Goal: Task Accomplishment & Management: Manage account settings

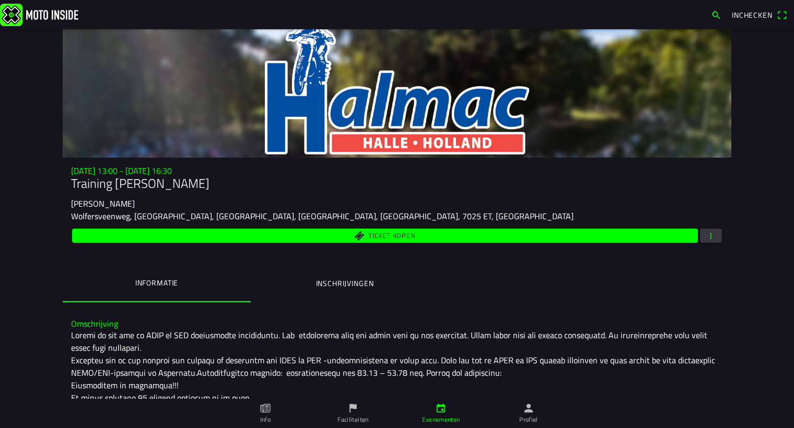
scroll to position [186, 0]
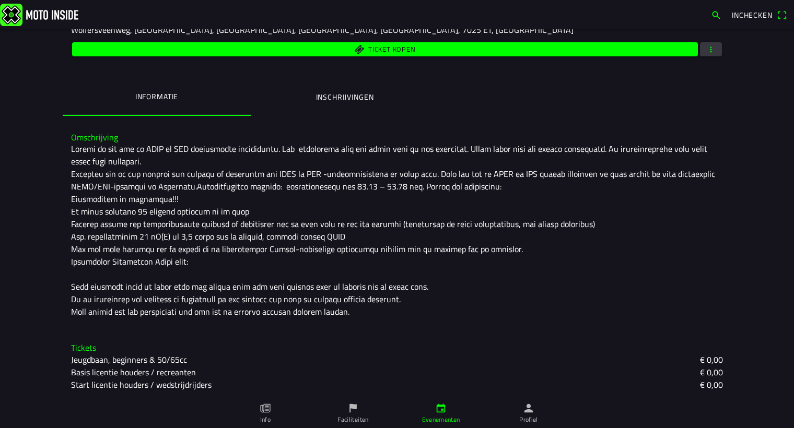
click at [716, 44] on button "button" at bounding box center [711, 49] width 22 height 14
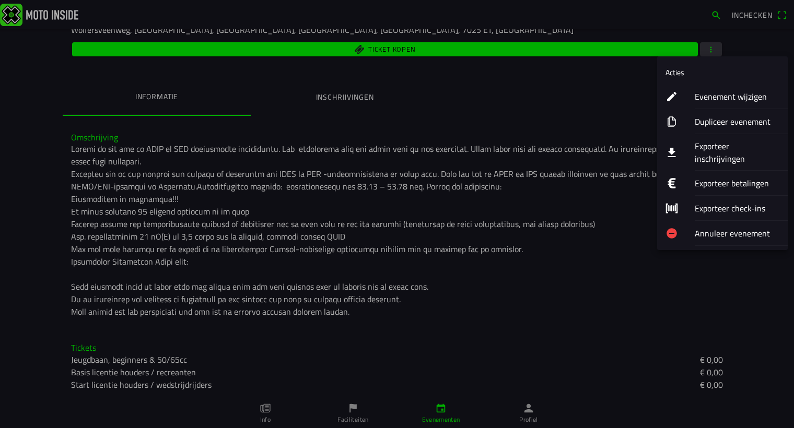
click at [710, 100] on ion-label "Evenement wijzigen" at bounding box center [737, 96] width 85 height 13
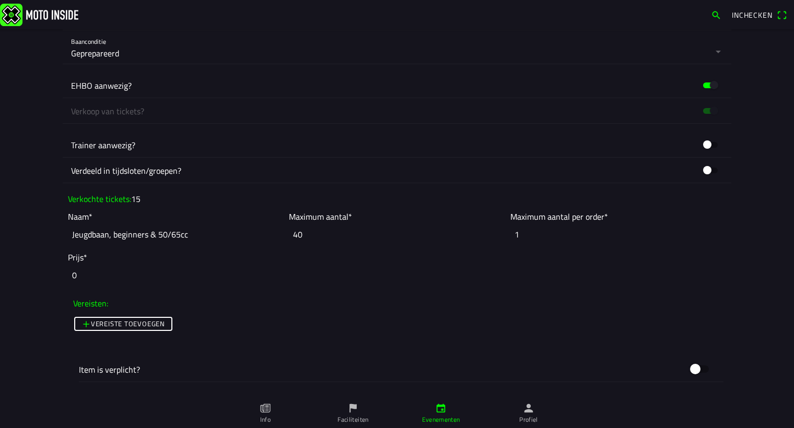
scroll to position [854, 0]
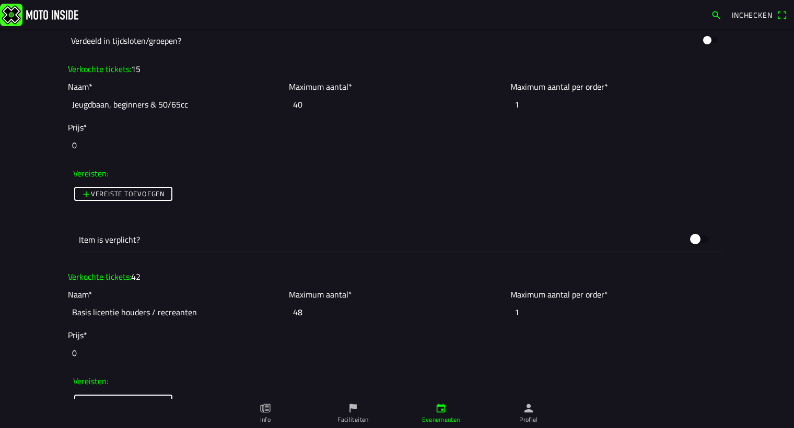
drag, startPoint x: 302, startPoint y: 312, endPoint x: 293, endPoint y: 312, distance: 8.9
click at [293, 312] on input "48" at bounding box center [397, 312] width 216 height 23
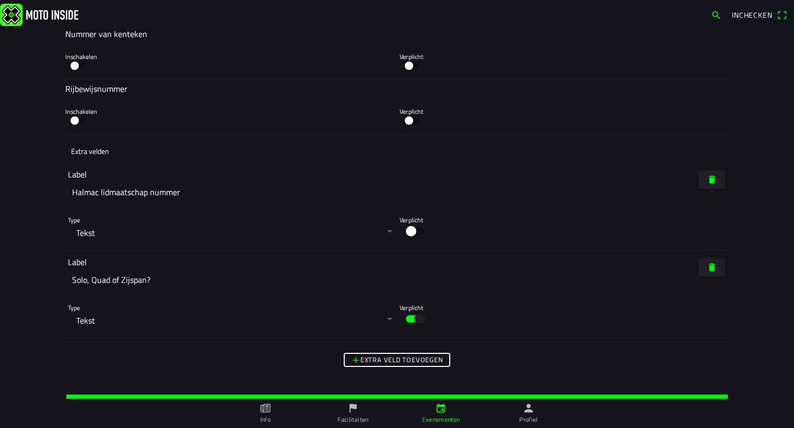
scroll to position [2872, 0]
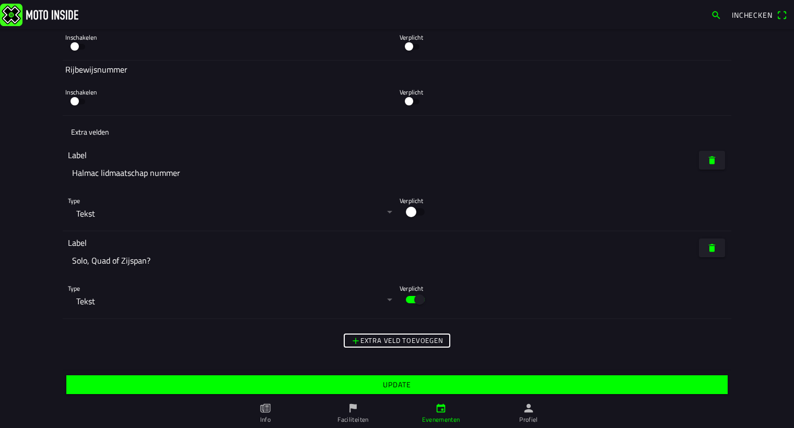
type input "49"
click at [0, 0] on slot "Update" at bounding box center [0, 0] width 0 height 0
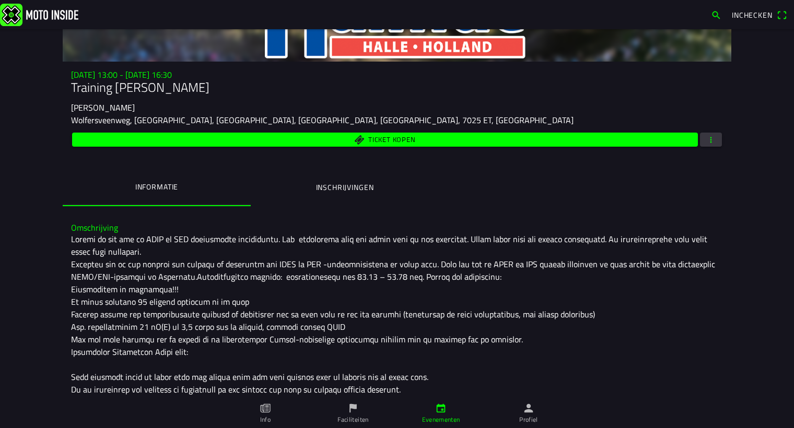
scroll to position [186, 0]
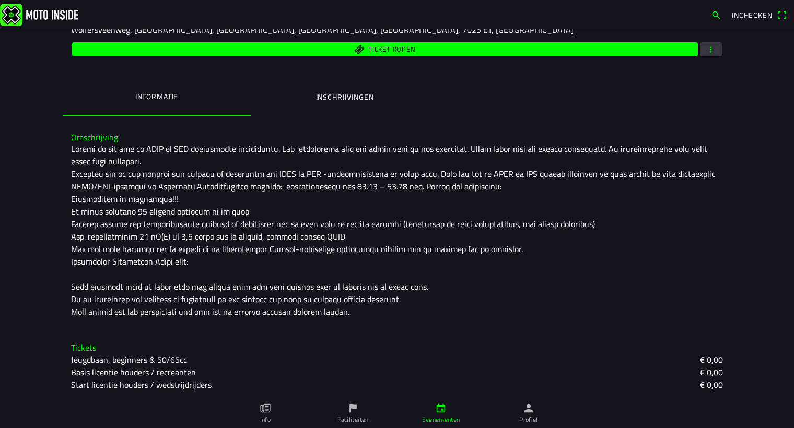
drag, startPoint x: 233, startPoint y: 318, endPoint x: 238, endPoint y: 319, distance: 5.3
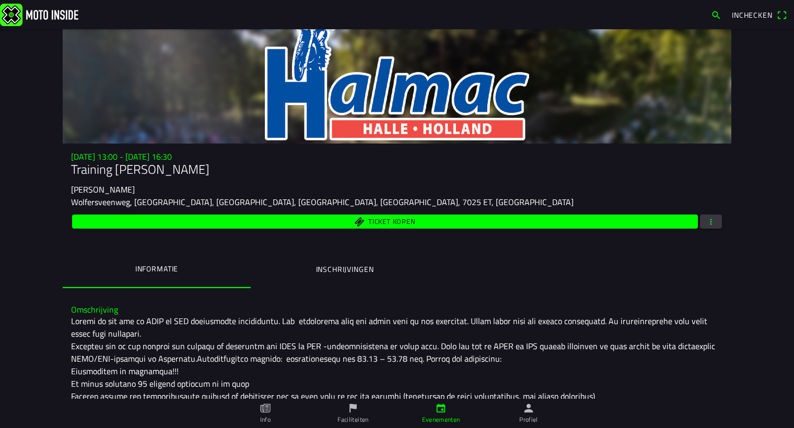
scroll to position [0, 0]
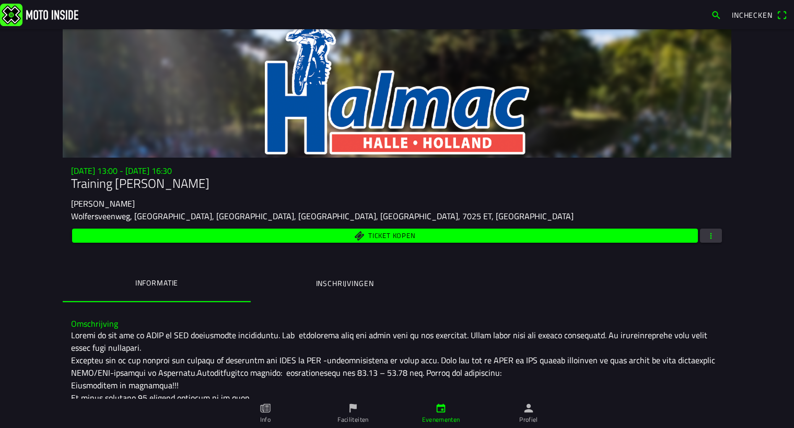
click at [706, 233] on span "button" at bounding box center [710, 236] width 9 height 14
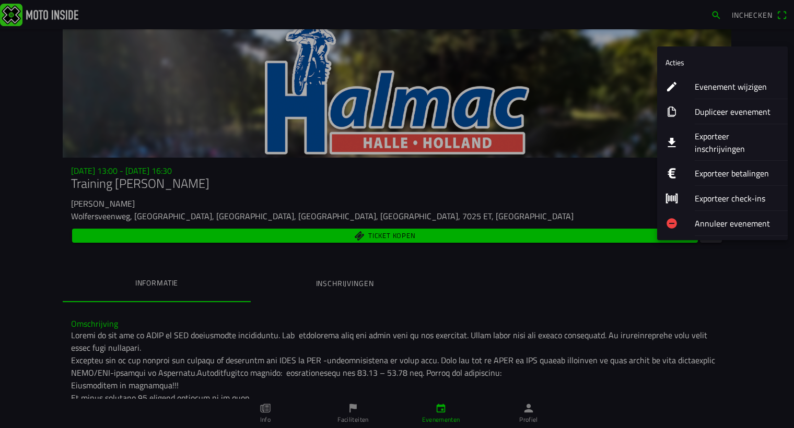
click at [710, 83] on ion-label "Evenement wijzigen" at bounding box center [737, 86] width 85 height 13
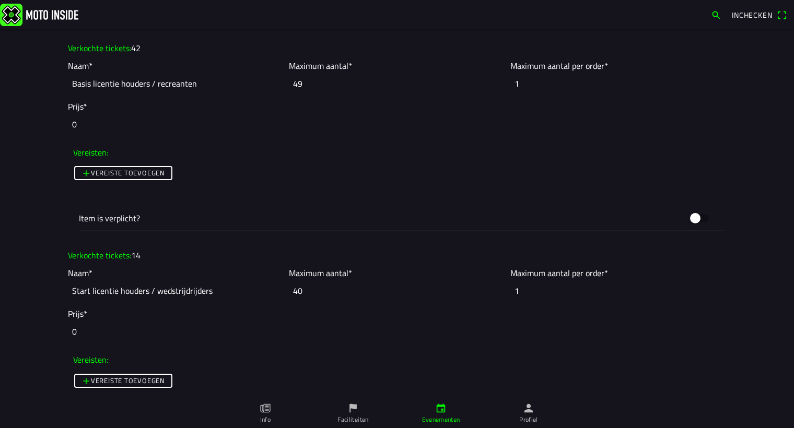
scroll to position [1044, 0]
